Goal: Check status

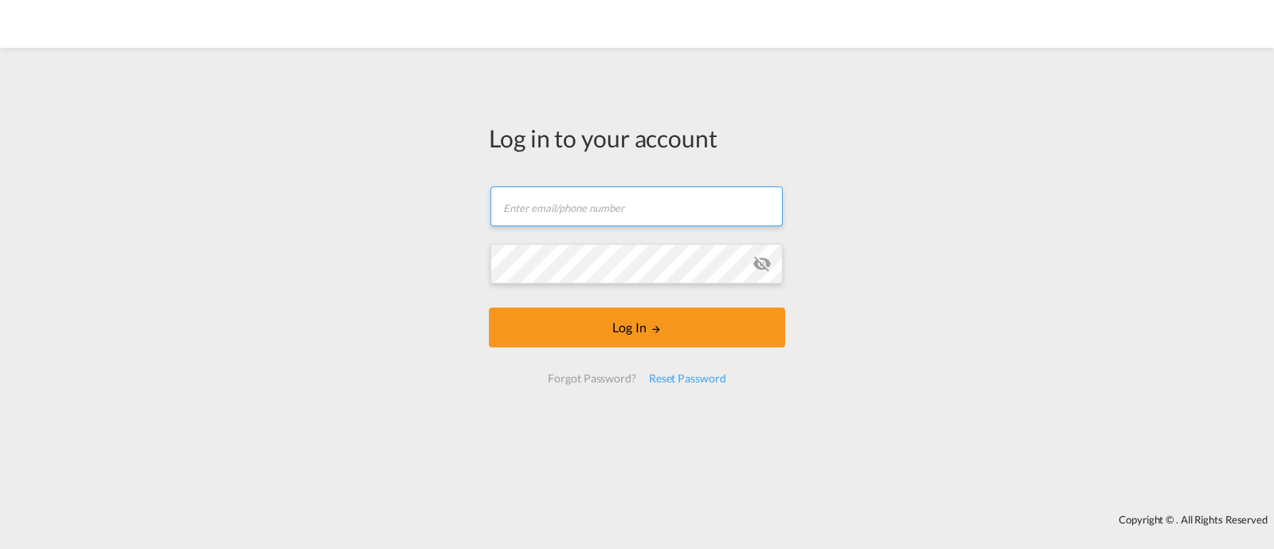
type input "[EMAIL_ADDRESS][DOMAIN_NAME]"
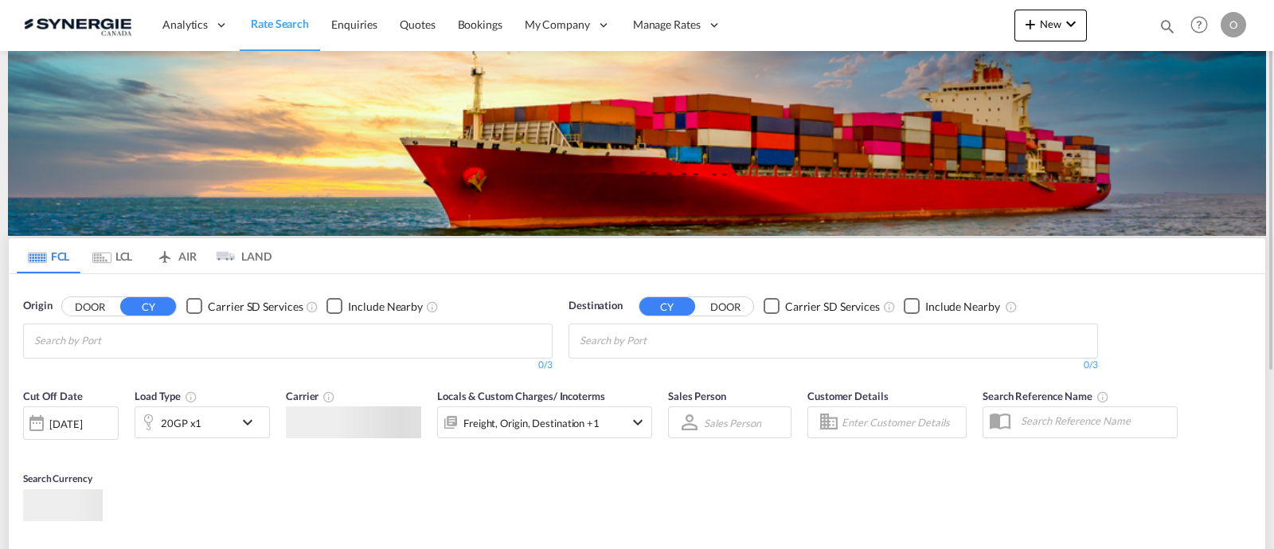
click at [1162, 28] on div "Bookings Quotes Enquiries Help Resources Product Release O My Profile Logout" at bounding box center [1199, 24] width 101 height 49
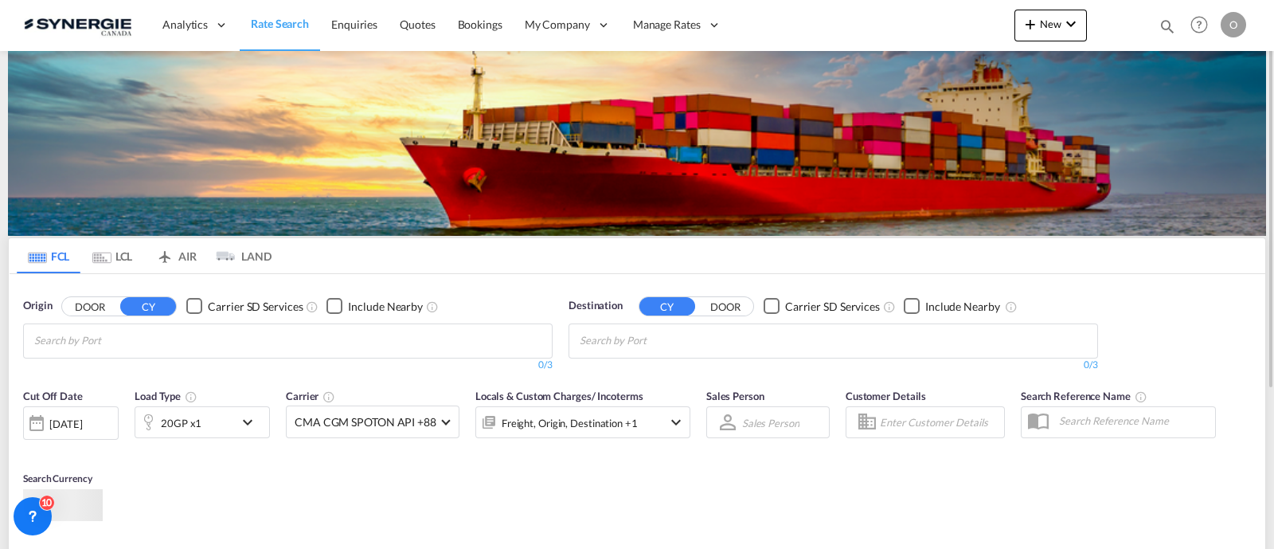
click at [1154, 29] on div "Bookings Quotes Enquiries Help Resources Product Release O My Profile Logout" at bounding box center [1199, 24] width 101 height 49
click at [1164, 24] on md-icon "icon-magnify" at bounding box center [1167, 27] width 18 height 18
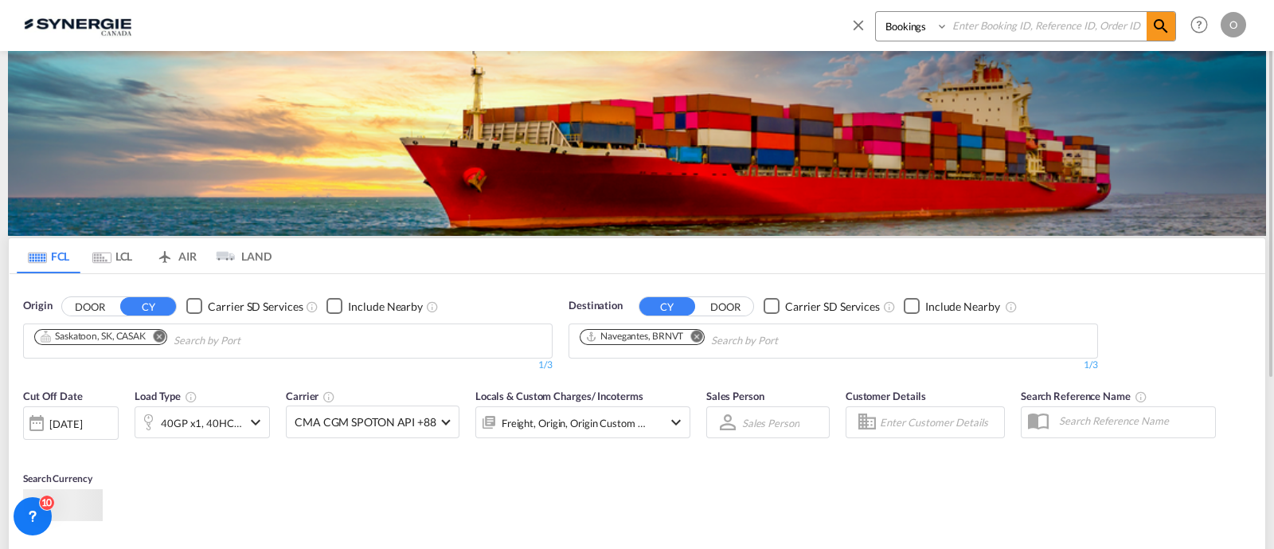
click at [931, 33] on select "Bookings Quotes Enquiries" at bounding box center [914, 26] width 76 height 29
select select "Quotes"
click at [876, 12] on select "Bookings Quotes Enquiries" at bounding box center [914, 26] width 76 height 29
click at [1020, 21] on input at bounding box center [1047, 26] width 198 height 28
paste input "SYC000014711"
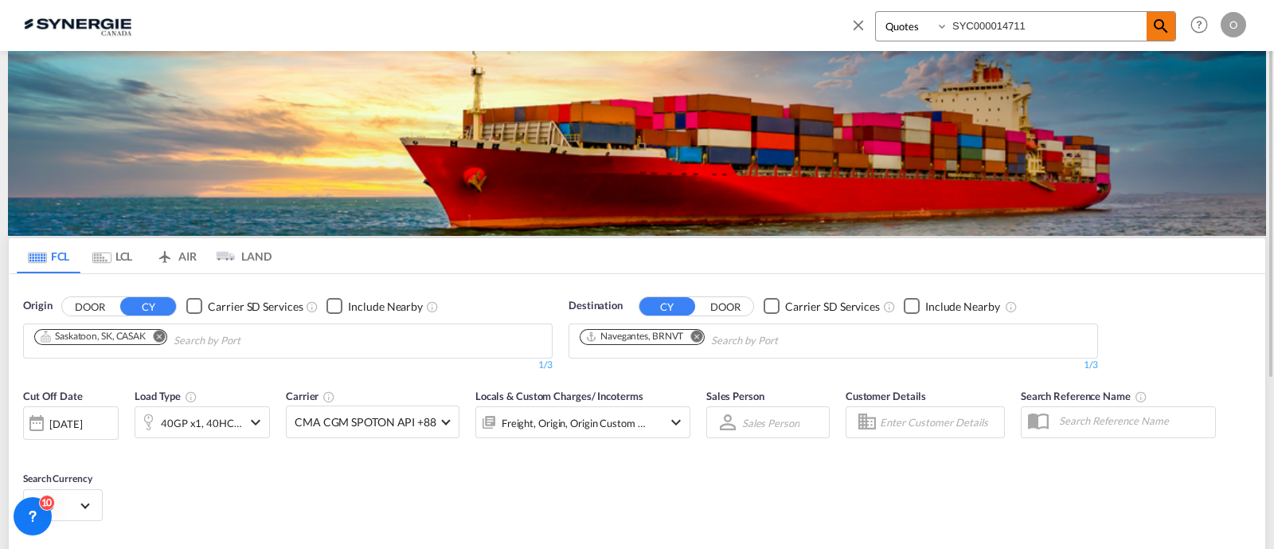
type input "SYC000014711"
click at [1165, 18] on md-icon "icon-magnify" at bounding box center [1160, 26] width 19 height 19
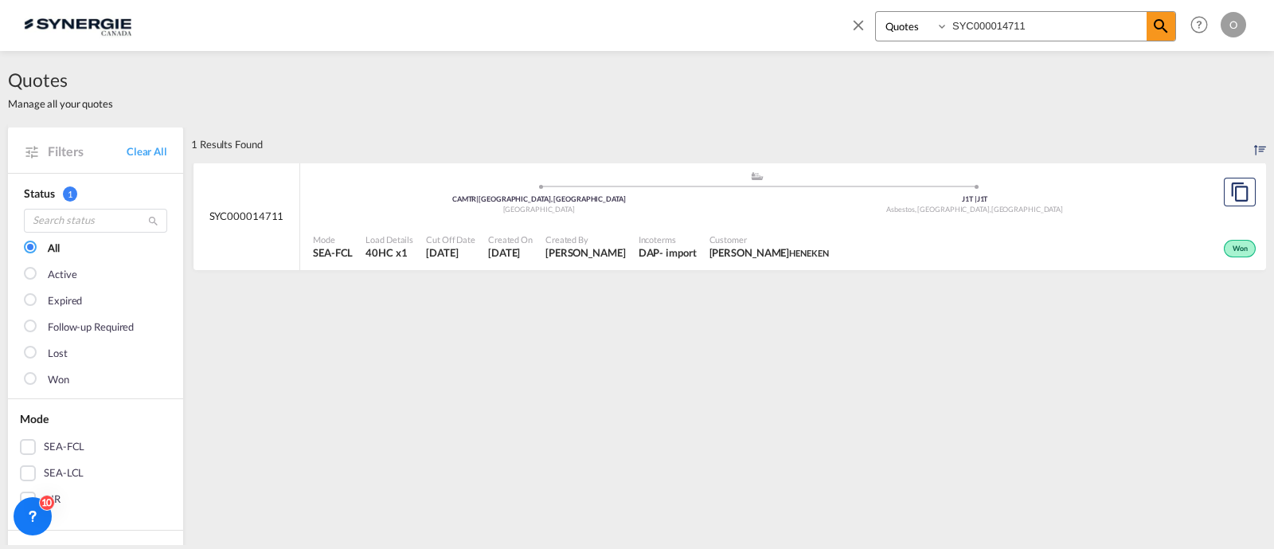
click at [818, 214] on div ".a{fill:#aaa8ad;} .a{fill:#aaa8ad;} CAMTR | Montreal, QC Canada J1T | J1T Asbes…" at bounding box center [757, 194] width 888 height 48
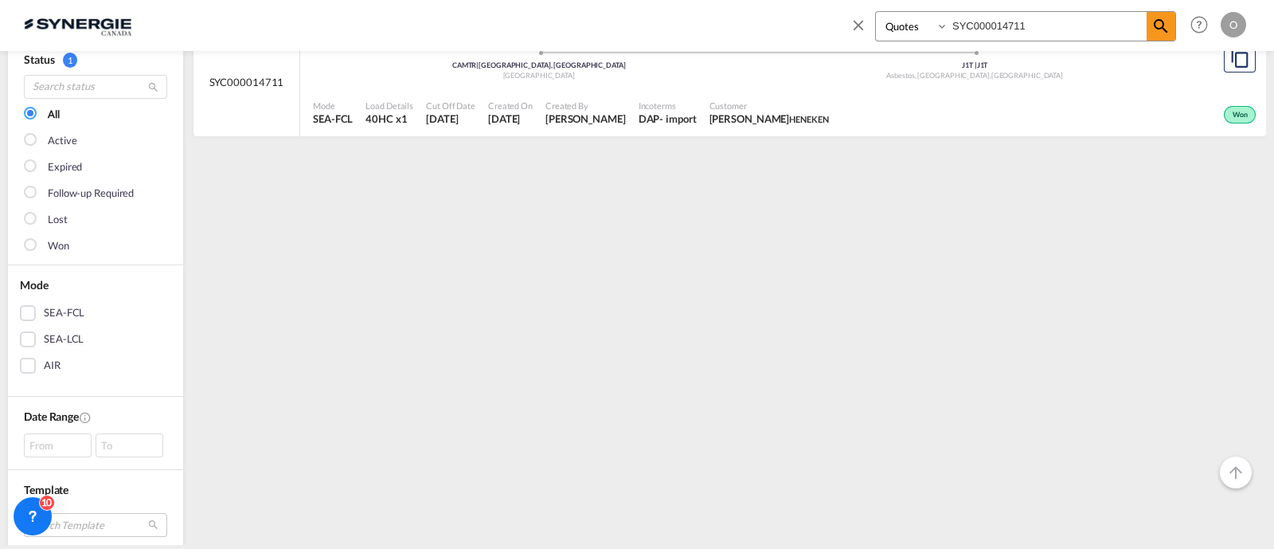
scroll to position [132, 0]
click at [822, 107] on span "Customer" at bounding box center [768, 107] width 119 height 12
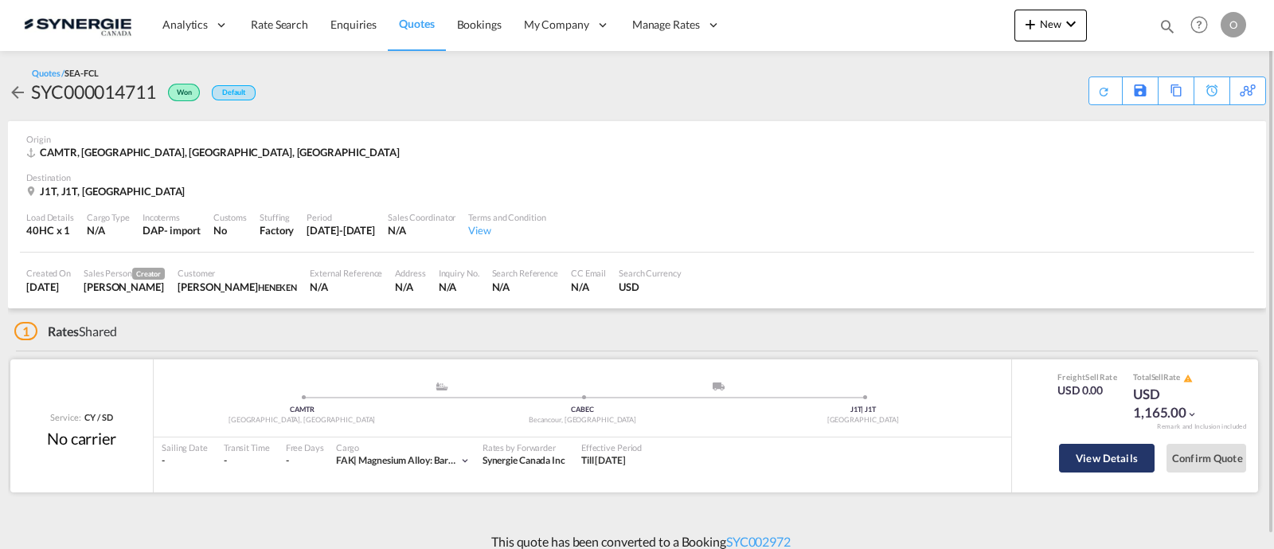
click at [1109, 456] on button "View Details" at bounding box center [1107, 457] width 96 height 29
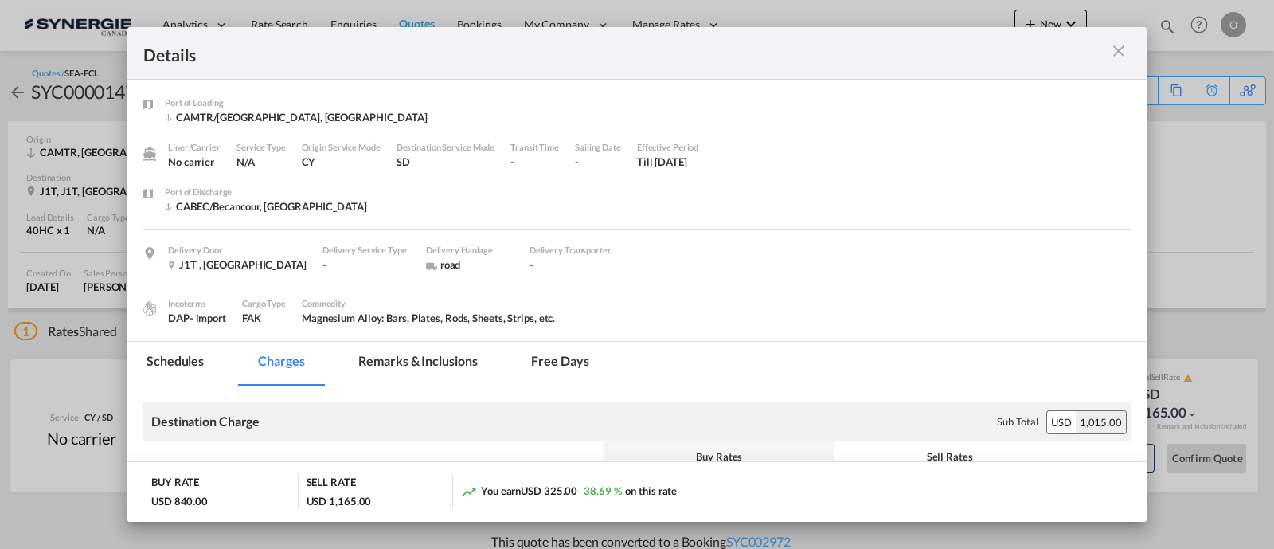
click at [439, 358] on md-tab-item "Remarks & Inclusions" at bounding box center [417, 364] width 157 height 44
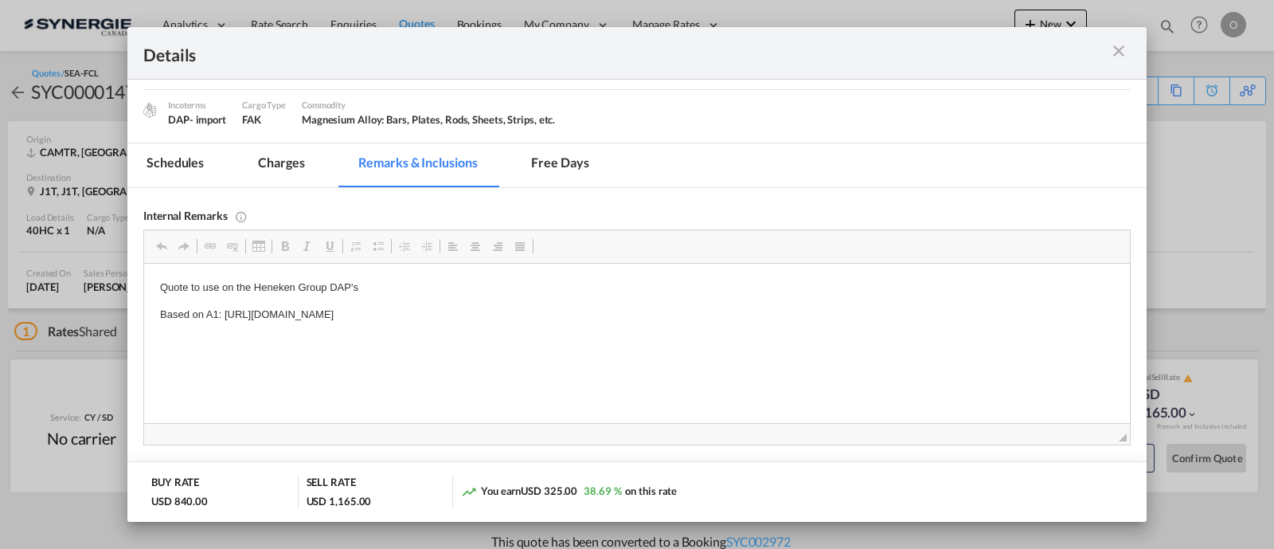
scroll to position [198, 0]
drag, startPoint x: 642, startPoint y: 316, endPoint x: 275, endPoint y: 353, distance: 369.6
click at [226, 323] on body "Quote to use on the Heneken Group DAP's Based on A1: https://app.frontapp.com/o…" at bounding box center [637, 314] width 954 height 70
drag, startPoint x: 224, startPoint y: 316, endPoint x: 646, endPoint y: 303, distance: 422.2
click at [646, 303] on body "Quote to use on the Heneken Group DAP's Based on A1: https://app.frontapp.com/o…" at bounding box center [637, 314] width 954 height 70
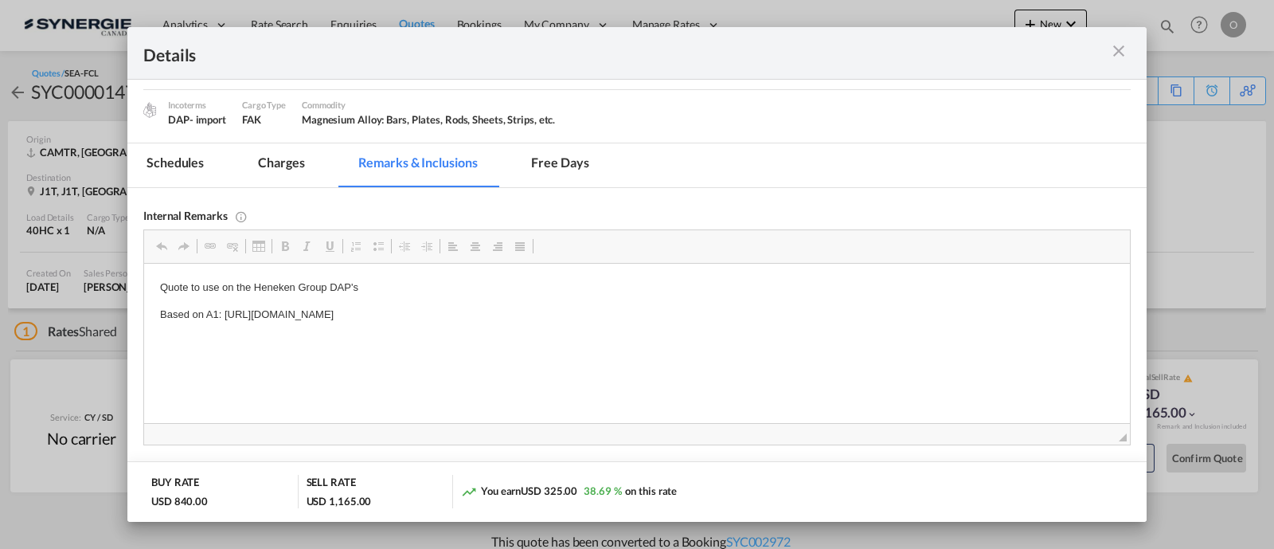
copy p "https://app.frontapp.com/open/cnv_poeo973?key=AU1eJqi3wtJpQnNSbvhvE0XQlOQofbhO"
